Goal: Answer question/provide support

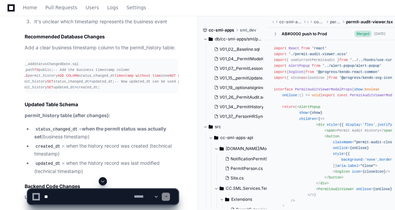
scroll to position [0, 38]
click at [175, 78] on span "DEFAULT" at bounding box center [182, 76] width 15 height 4
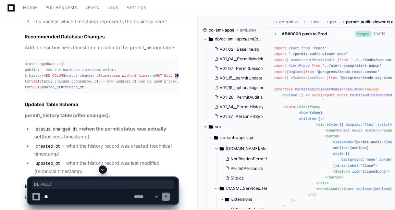
drag, startPoint x: 0, startPoint y: 0, endPoint x: 130, endPoint y: 115, distance: 173.5
click at [175, 78] on span "DEFAULT" at bounding box center [182, 76] width 15 height 4
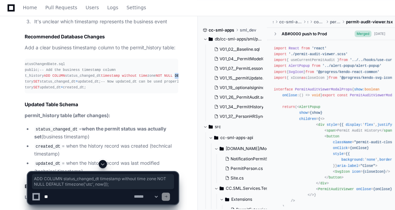
copy div "ADD COLUMN status_changed_dt timestamp without time zone NOT NULL DEFAULT timez…"
click at [13, 120] on div "V01_34__PermitHistory.sql 1 PermitHistoryService.cs 7 permit-audit-viewer.tsx 3…" at bounding box center [94, 106] width 167 height 625
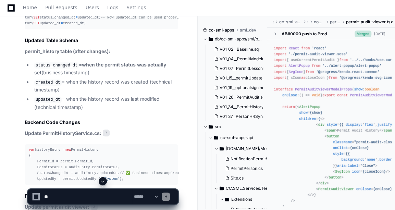
scroll to position [0, 0]
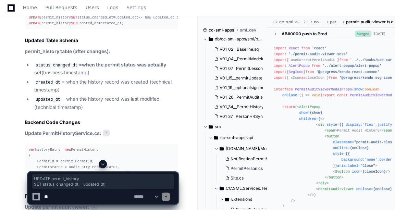
drag, startPoint x: 100, startPoint y: 76, endPoint x: 29, endPoint y: 72, distance: 71.7
click at [29, 27] on div "-- V01_XX__AddStatusChangedDate.sql SET search_path TO public; -- Add the busin…" at bounding box center [101, 11] width 145 height 29
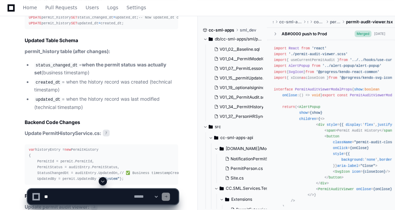
drag, startPoint x: 29, startPoint y: 72, endPoint x: 87, endPoint y: 95, distance: 63.2
click at [87, 27] on div "-- V01_XX__AddStatusChangedDate.sql SET search_path TO public; -- Add the busin…" at bounding box center [101, 11] width 145 height 29
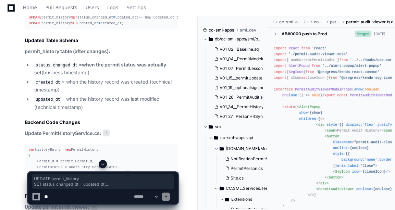
drag, startPoint x: 85, startPoint y: 100, endPoint x: 28, endPoint y: 72, distance: 63.6
click at [28, 29] on pre "-- V01_XX__AddStatusChangedDate.sql SET search_path TO public; -- Add the busin…" at bounding box center [101, 12] width 153 height 35
copy div "UPDATE permit_history SET status_changed_dt = updated_dt; -- Now updated_dt can…"
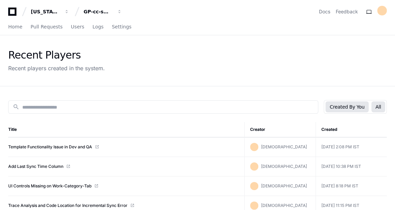
click at [382, 104] on button "All" at bounding box center [378, 106] width 14 height 11
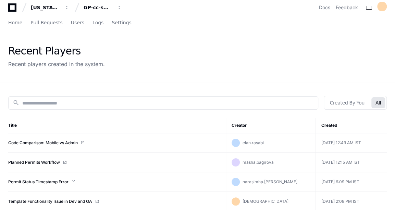
scroll to position [4, 0]
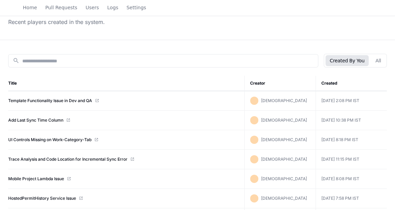
scroll to position [47, 0]
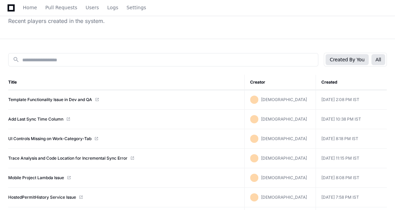
click at [376, 63] on button "All" at bounding box center [378, 59] width 14 height 11
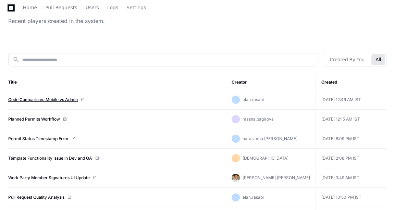
click at [39, 97] on link "Code Comparison: Mobile vs Admin" at bounding box center [43, 99] width 70 height 5
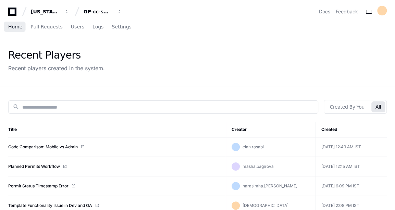
click at [10, 30] on link "Home" at bounding box center [15, 27] width 14 height 16
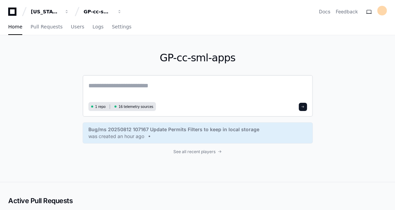
click at [127, 83] on textarea at bounding box center [197, 90] width 219 height 19
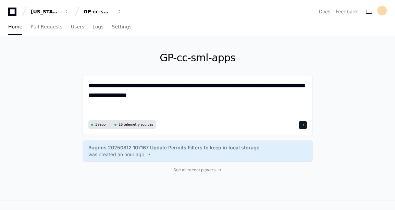
type textarea "**********"
drag, startPoint x: 158, startPoint y: 102, endPoint x: 81, endPoint y: 88, distance: 78.0
click at [81, 88] on div "**********" at bounding box center [197, 117] width 395 height 165
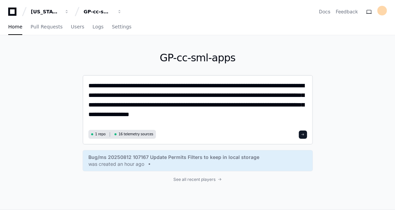
click at [105, 115] on textarea "**********" at bounding box center [197, 104] width 219 height 47
click at [265, 120] on textarea "**********" at bounding box center [197, 104] width 219 height 47
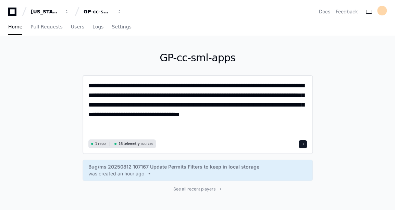
paste textarea "**********"
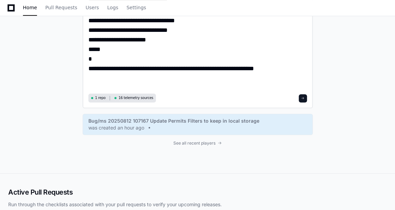
scroll to position [269, 0]
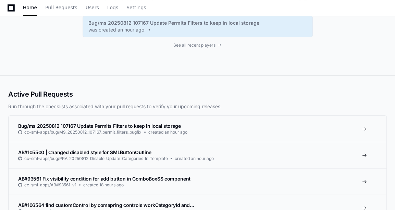
paste textarea "**********"
type textarea "**********"
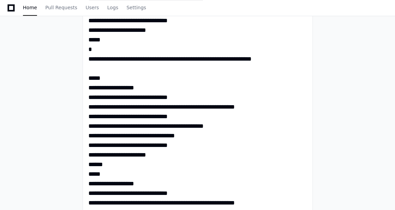
scroll to position [219, 0]
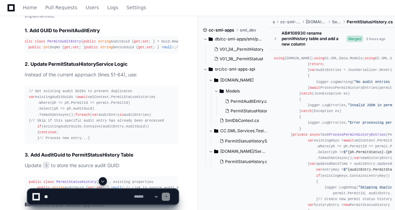
scroll to position [1229, 0]
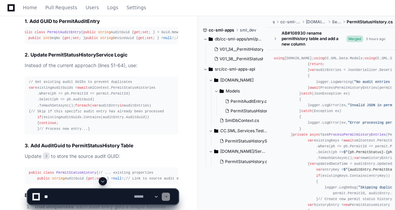
click at [56, 41] on div "public class PermitAuditEntry { public string AuditGuid { get ; set ; } = Guid.…" at bounding box center [92, 35] width 145 height 12
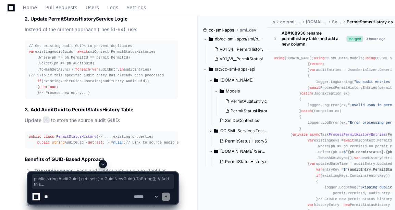
scroll to position [1265, 0]
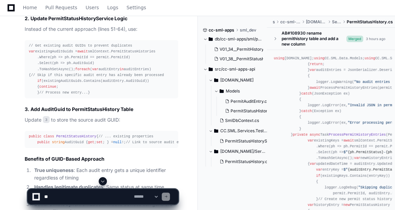
drag, startPoint x: 56, startPoint y: 41, endPoint x: 139, endPoint y: 76, distance: 90.5
click at [139, 76] on div "// Get existing audit GUIDs to prevent duplicates var existingAuditGuids = awai…" at bounding box center [101, 69] width 145 height 53
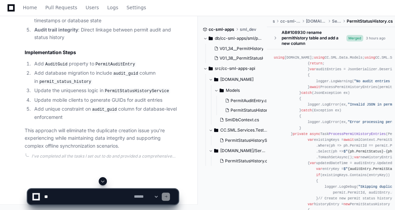
scroll to position [1551, 0]
click at [67, 197] on textarea at bounding box center [87, 196] width 89 height 15
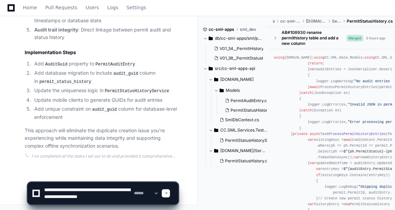
type textarea "**********"
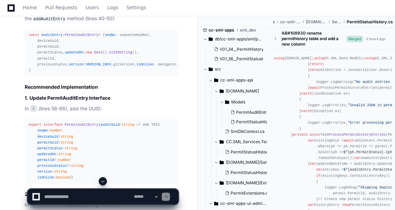
scroll to position [1865, 0]
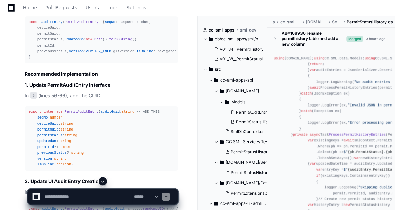
click at [67, 9] on code "addAuditEntry" at bounding box center [49, 6] width 35 height 6
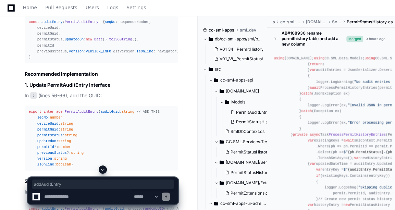
click at [67, 9] on code "addAuditEntry" at bounding box center [49, 6] width 35 height 6
copy code "addAuditEntry"
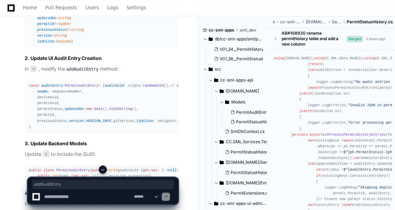
scroll to position [1988, 0]
copy div "auditGuid : string // ADD THIS"
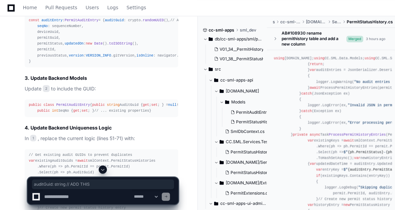
scroll to position [2103, 0]
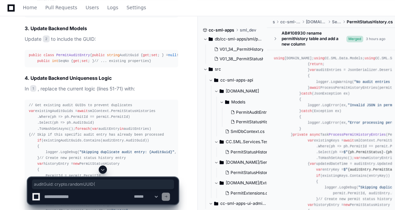
drag, startPoint x: 36, startPoint y: 82, endPoint x: 93, endPoint y: 79, distance: 57.6
drag, startPoint x: 93, startPoint y: 79, endPoint x: 55, endPoint y: 80, distance: 38.0
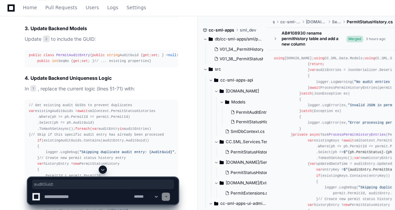
drag, startPoint x: 37, startPoint y: 81, endPoint x: 57, endPoint y: 83, distance: 20.7
copy div "auditGuid :"
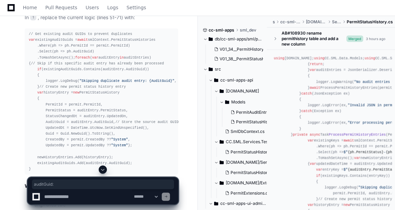
scroll to position [2183, 0]
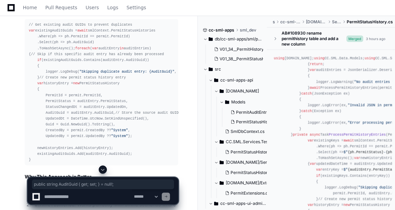
drag, startPoint x: 35, startPoint y: 115, endPoint x: 126, endPoint y: 115, distance: 90.8
copy div "public string AuditGuid { get ; set ; } = null !;"
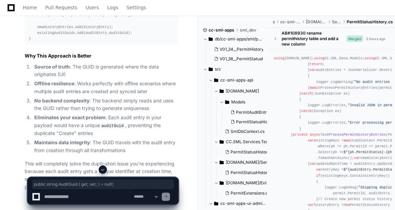
scroll to position [2305, 0]
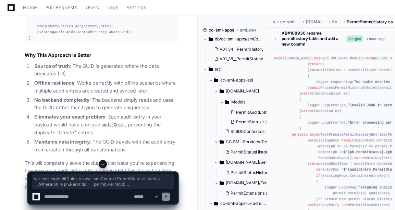
drag, startPoint x: 26, startPoint y: 60, endPoint x: 82, endPoint y: 77, distance: 58.6
copy div "var existingAuditGuids = await smlContext.PermitStatusHistories .Where(ph => ph…"
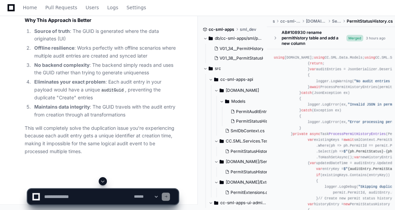
scroll to position [2389, 0]
click at [73, 202] on textarea at bounding box center [87, 196] width 89 height 15
type textarea "*"
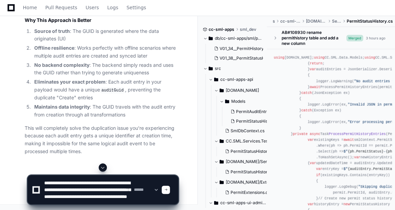
scroll to position [9, 0]
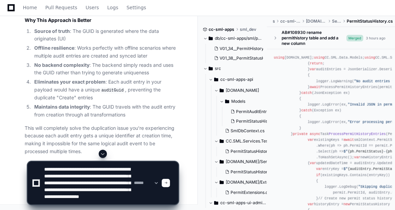
type textarea "**********"
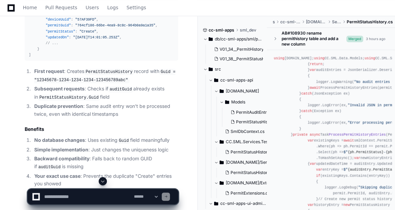
scroll to position [3262, 0]
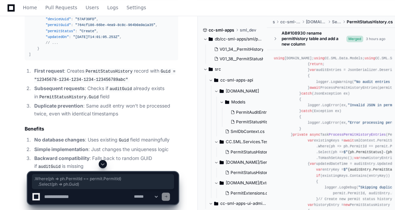
drag, startPoint x: 78, startPoint y: 58, endPoint x: 30, endPoint y: 51, distance: 48.4
drag, startPoint x: 30, startPoint y: 51, endPoint x: 28, endPoint y: 46, distance: 5.8
copy div "var existingAuditGuids = await smlContext.PermitStatusHistories .Where(ph => ph…"
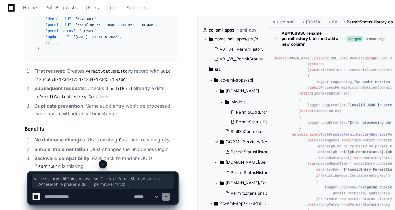
scroll to position [3274, 0]
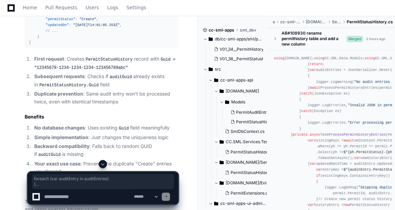
drag, startPoint x: 27, startPoint y: 76, endPoint x: 39, endPoint y: 122, distance: 47.5
copy div "foreach ( var auditEntry in auditEntries) { // Skip if this audit GUID already …"
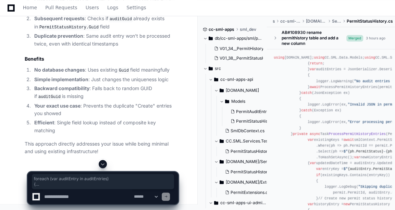
scroll to position [3357, 0]
drag, startPoint x: 26, startPoint y: 69, endPoint x: 39, endPoint y: 127, distance: 59.7
copy div "var historyEntry = new PermitStatusHistory { PermitId = permit.PermitId, Permit…"
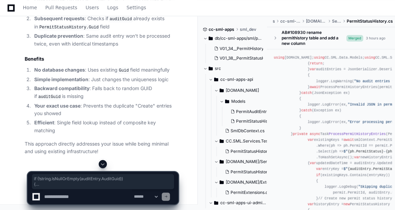
drag, startPoint x: 32, startPoint y: 125, endPoint x: 29, endPoint y: 109, distance: 17.0
copy div "if (! string .IsNullOrEmpty(auditEntry.AuditGuid)) { existingAuditGuids.Add(aud…"
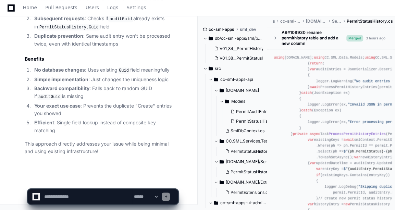
click at [0, 186] on div "**********" at bounding box center [197, 193] width 395 height 33
click at [73, 197] on textarea at bounding box center [87, 196] width 89 height 15
type textarea "**********"
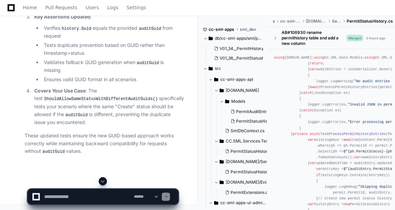
scroll to position [6199, 0]
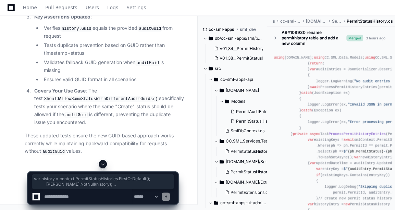
drag, startPoint x: 34, startPoint y: 143, endPoint x: 32, endPoint y: 99, distance: 44.2
drag, startPoint x: 32, startPoint y: 99, endPoint x: 33, endPoint y: 114, distance: 14.7
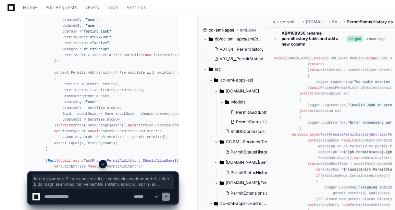
scroll to position [3901, 0]
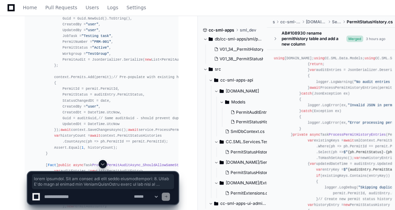
copy div "based approach. Let me update the test cases systematically: 1. First I'll need…"
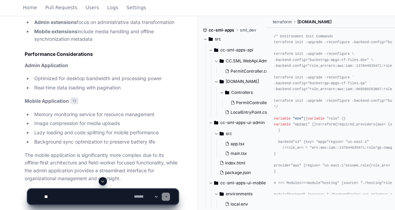
scroll to position [1612, 0]
